Goal: Information Seeking & Learning: Learn about a topic

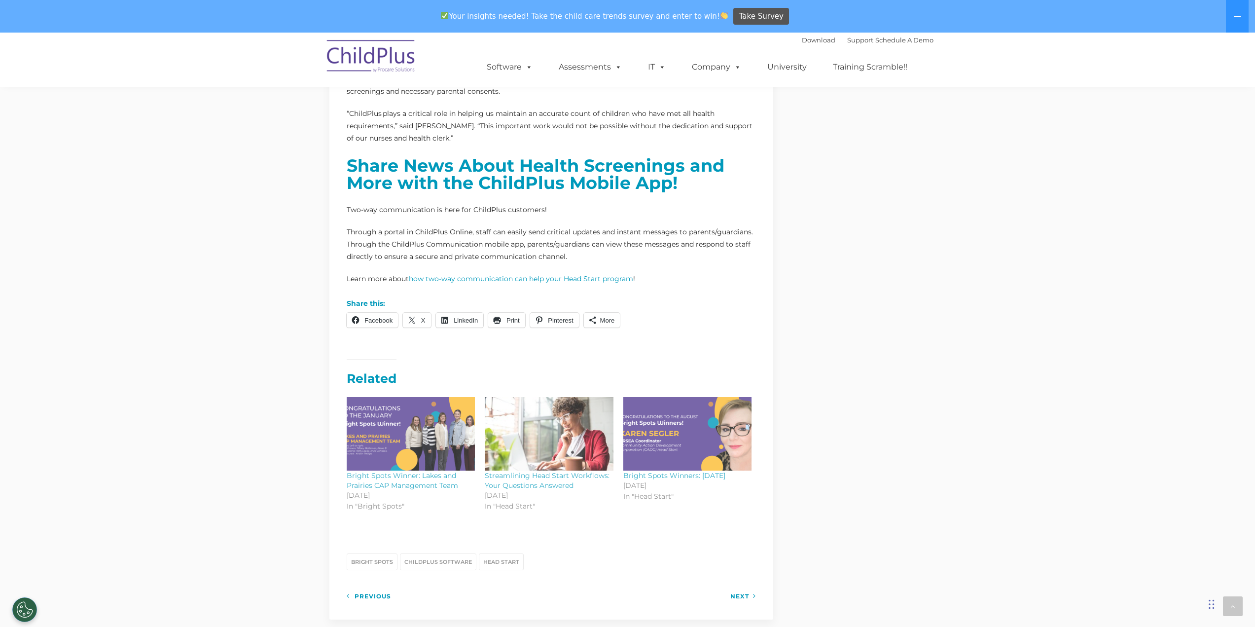
scroll to position [887, 0]
click at [500, 172] on strong "Share News About Health Screenings and More with the ChildPlus Mobile App!" at bounding box center [536, 174] width 378 height 38
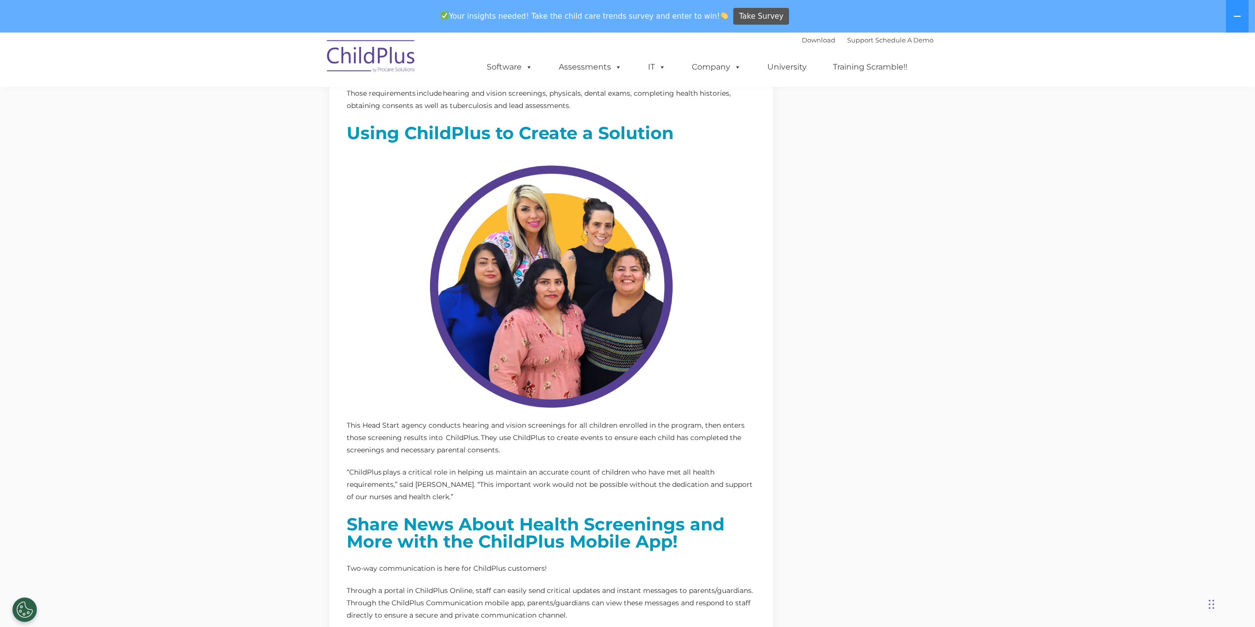
scroll to position [528, 0]
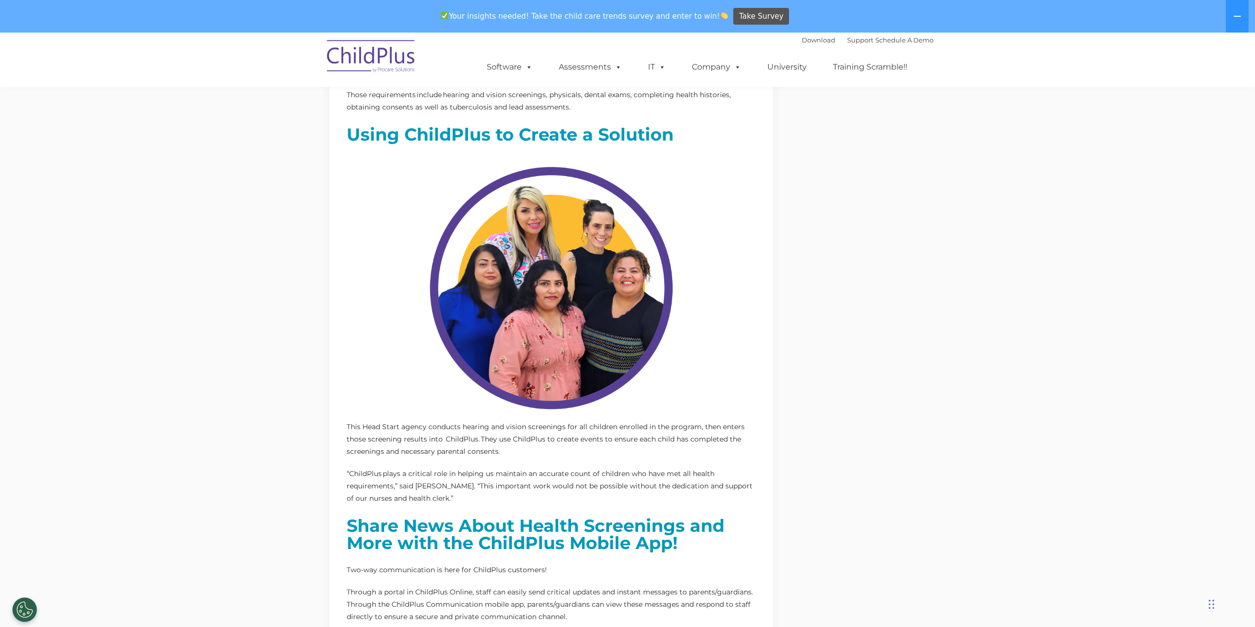
click at [512, 126] on strong "Using ChildPlus to Create a Solution" at bounding box center [510, 134] width 327 height 21
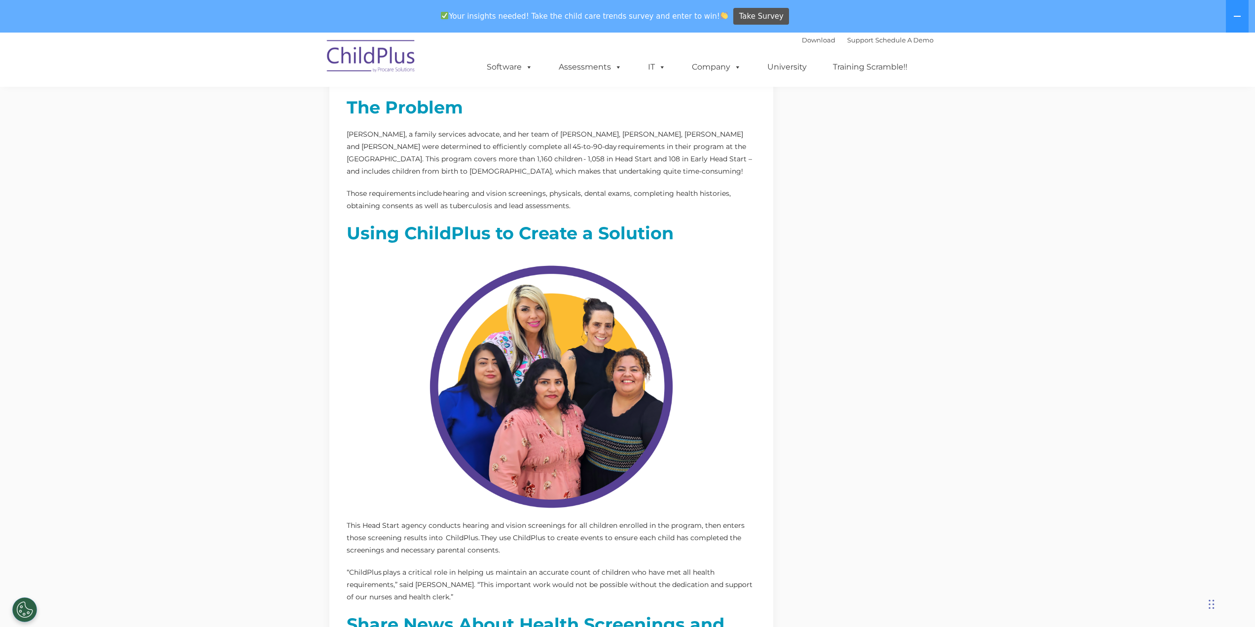
click at [601, 380] on img at bounding box center [551, 386] width 265 height 265
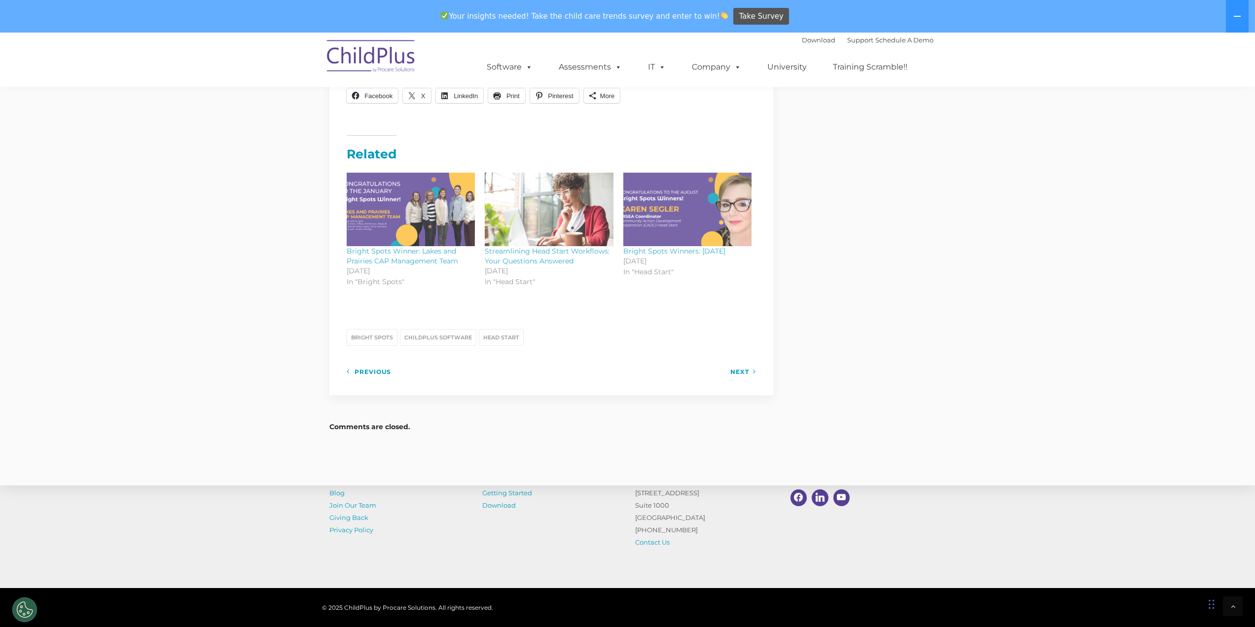
scroll to position [1115, 0]
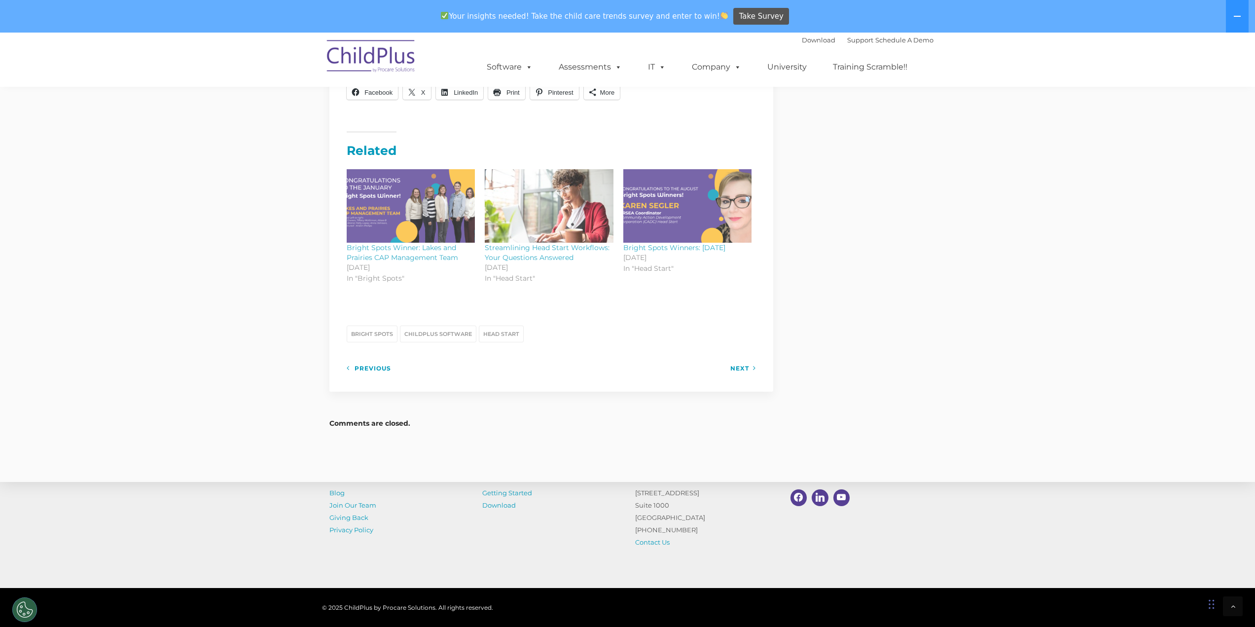
click at [364, 371] on link "Previous" at bounding box center [369, 368] width 44 height 12
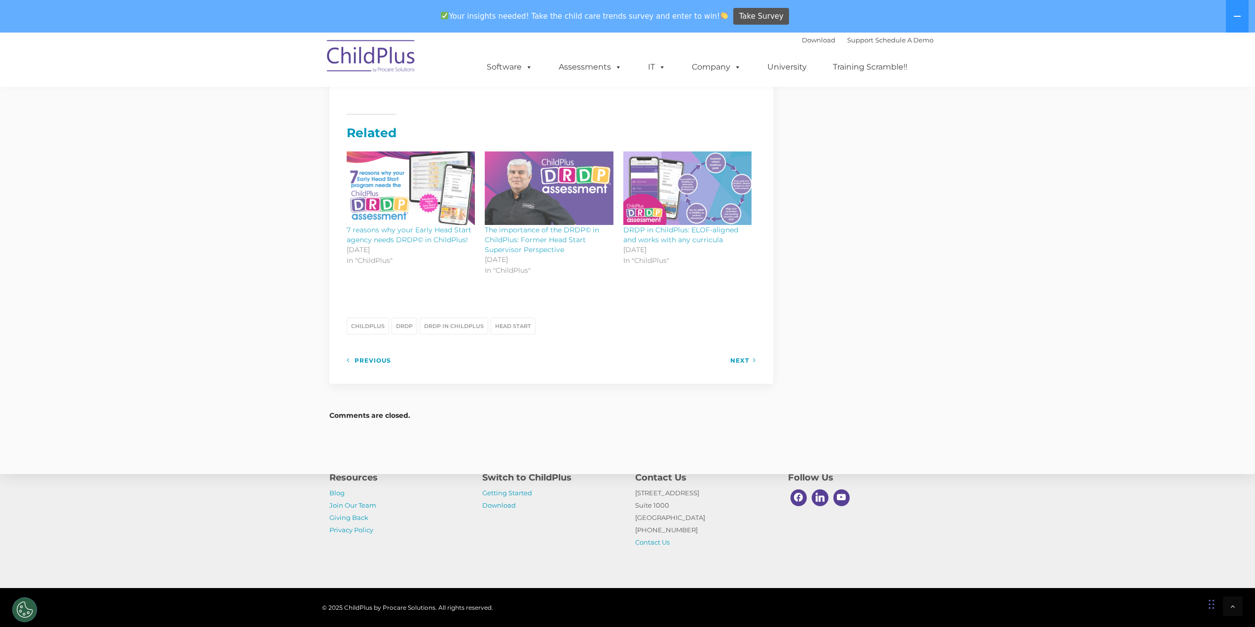
scroll to position [1620, 0]
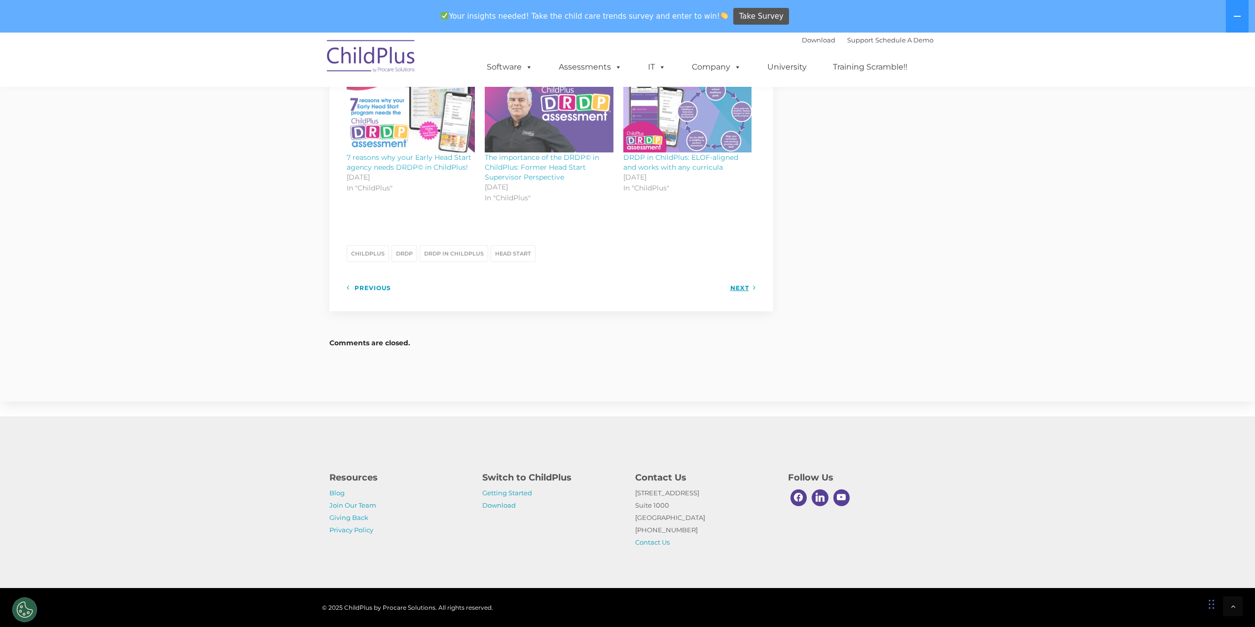
click at [740, 288] on link "Next" at bounding box center [743, 288] width 26 height 12
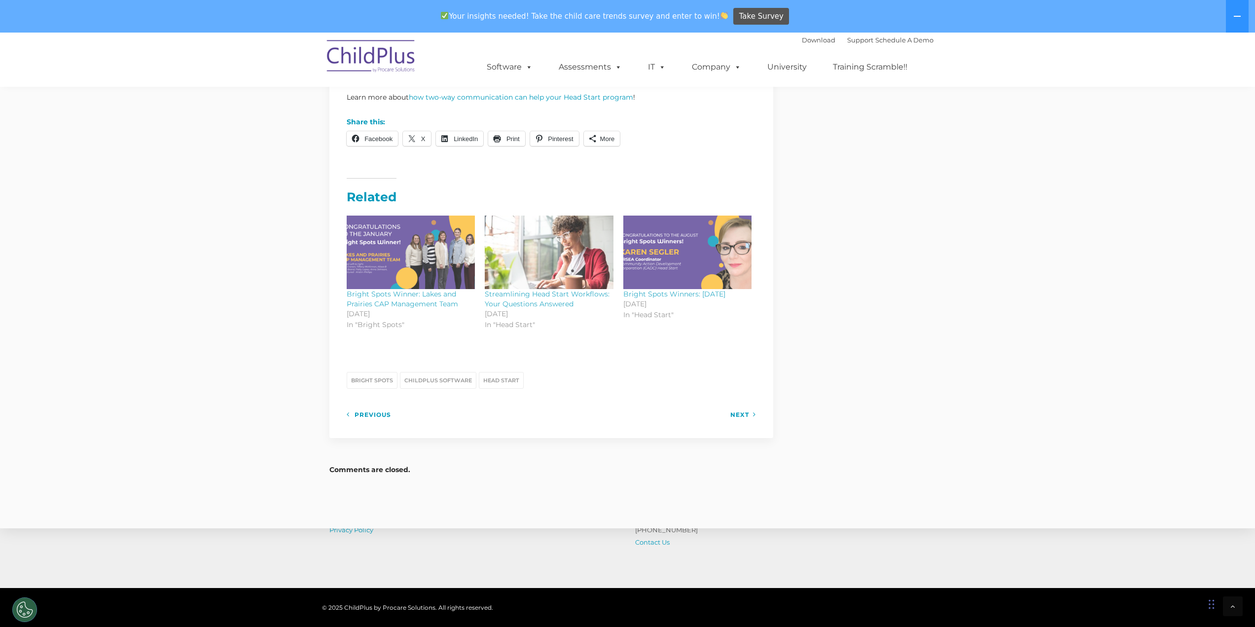
scroll to position [1093, 0]
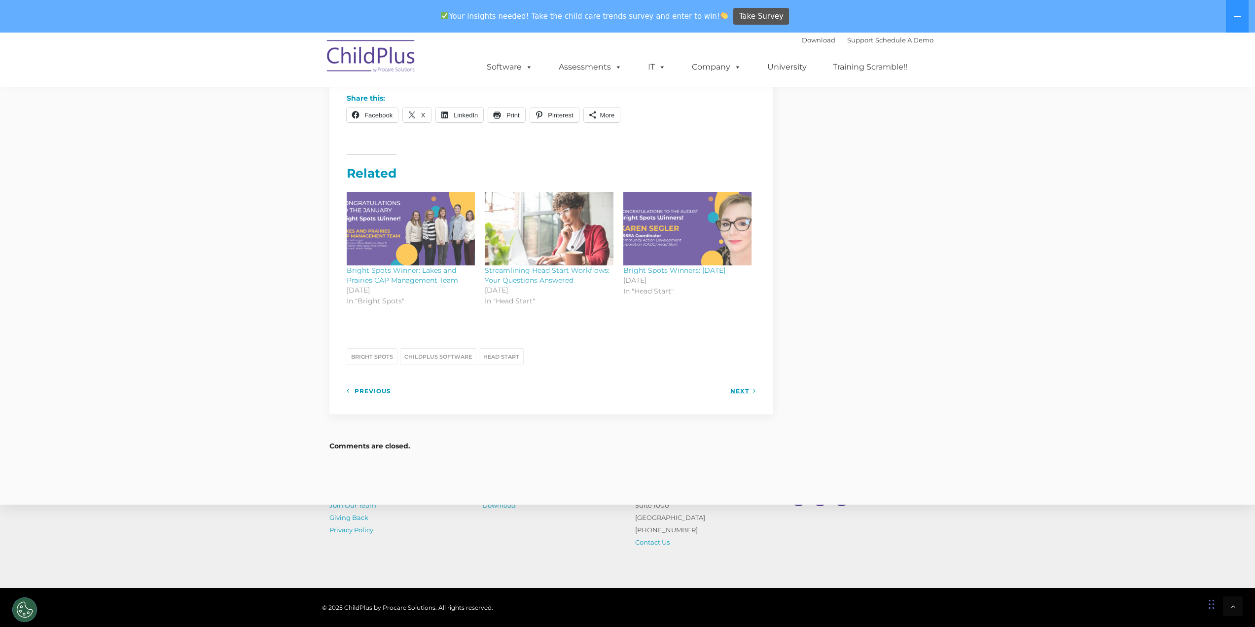
click at [736, 392] on link "Next" at bounding box center [743, 391] width 26 height 12
